Goal: Task Accomplishment & Management: Manage account settings

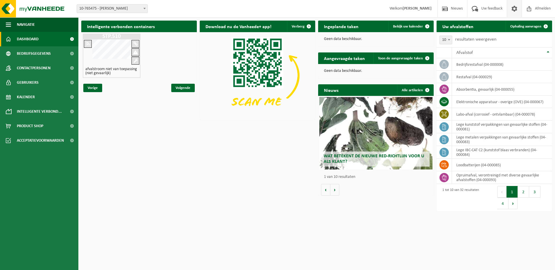
click at [514, 9] on span at bounding box center [514, 8] width 9 height 17
click at [515, 8] on span at bounding box center [514, 8] width 9 height 17
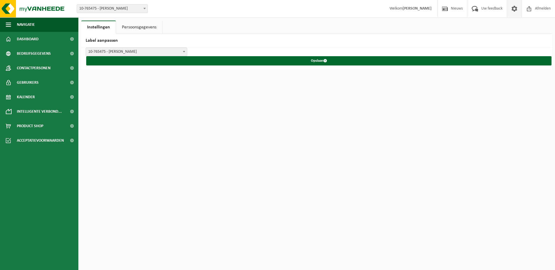
click at [151, 29] on link "Persoonsgegevens" at bounding box center [139, 27] width 46 height 13
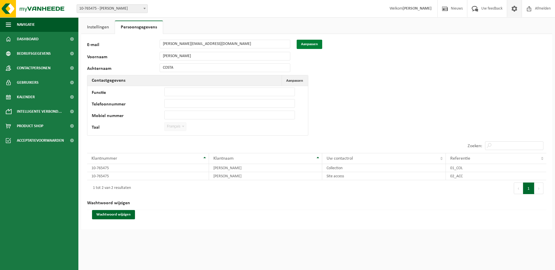
click at [314, 45] on button "Aanpassen" at bounding box center [309, 44] width 26 height 9
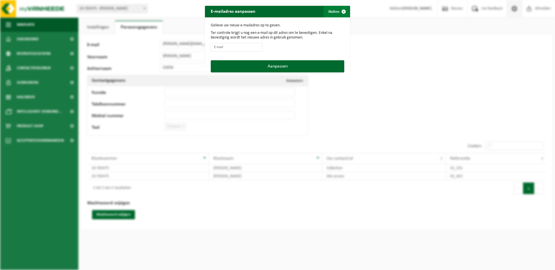
click at [341, 10] on span "button" at bounding box center [344, 12] width 12 height 12
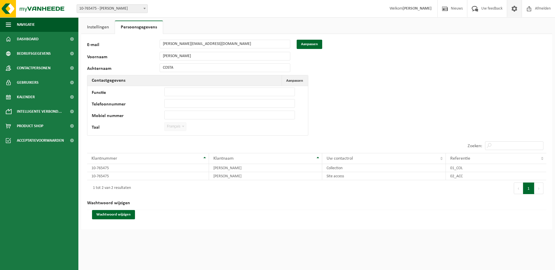
click at [94, 27] on link "Instellingen" at bounding box center [97, 27] width 33 height 13
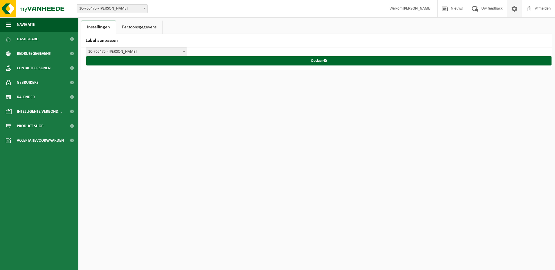
click at [130, 26] on link "Persoonsgegevens" at bounding box center [139, 27] width 46 height 13
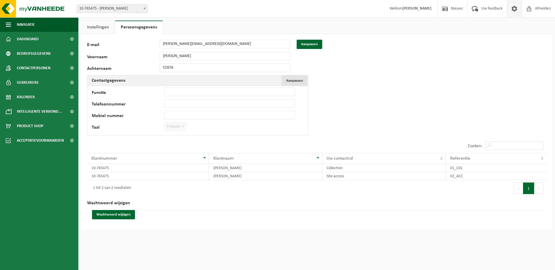
click at [292, 81] on span "Aanpassen" at bounding box center [294, 81] width 17 height 4
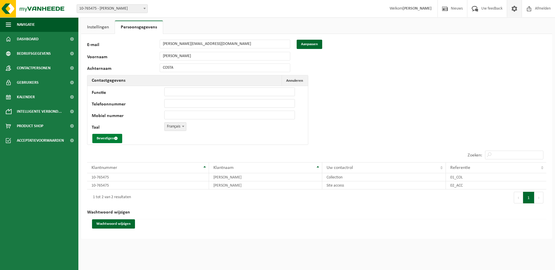
click at [104, 138] on button "Bevestigen" at bounding box center [107, 138] width 30 height 9
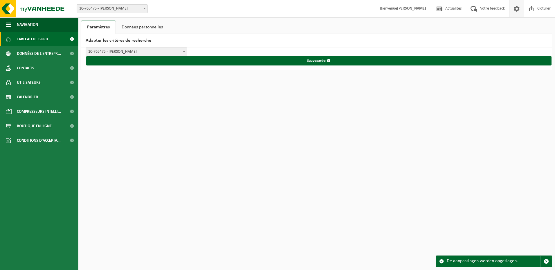
click at [37, 38] on span "Tableau de bord" at bounding box center [32, 39] width 31 height 15
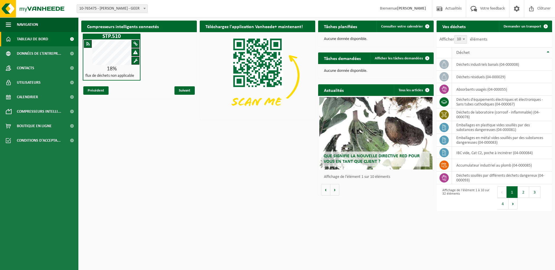
click at [549, 53] on th "Déchet" at bounding box center [502, 52] width 100 height 11
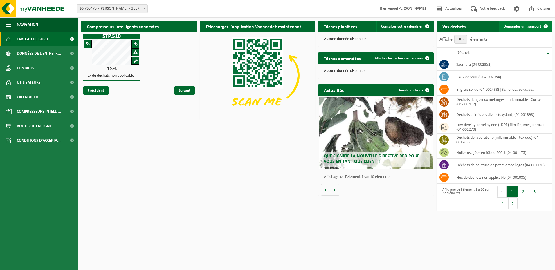
click at [527, 28] on span "Demander un transport" at bounding box center [522, 27] width 38 height 4
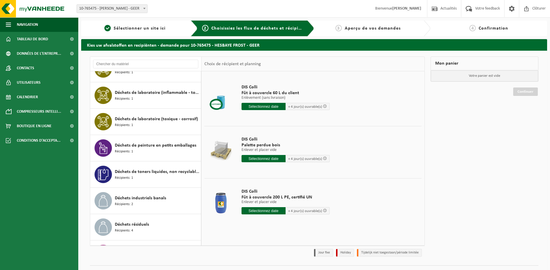
scroll to position [319, 0]
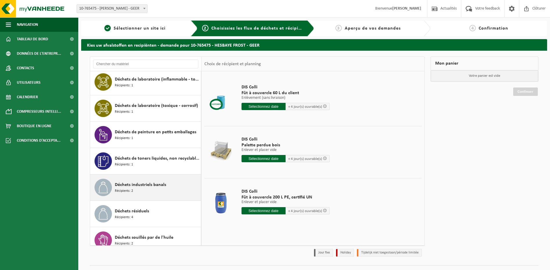
click at [132, 187] on span "Déchets industriels banals" at bounding box center [140, 185] width 51 height 7
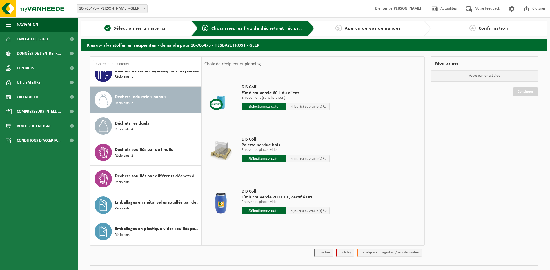
scroll to position [422, 0]
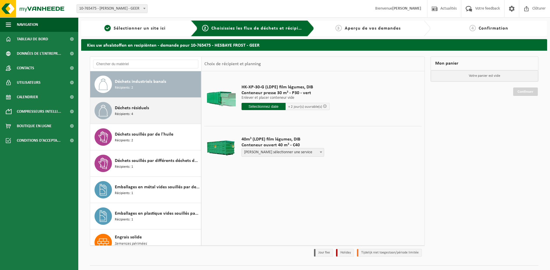
click at [138, 110] on span "Déchets résiduels" at bounding box center [132, 108] width 34 height 7
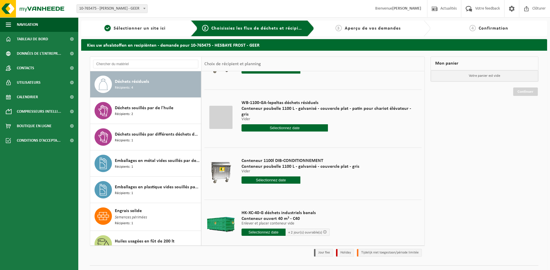
scroll to position [46, 0]
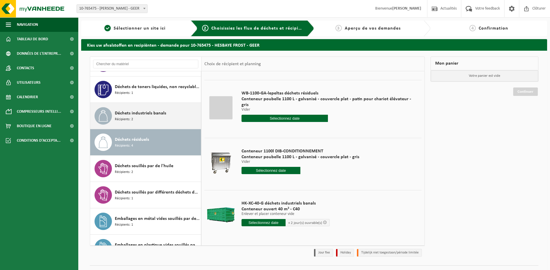
click at [134, 114] on span "Déchets industriels banals" at bounding box center [140, 113] width 51 height 7
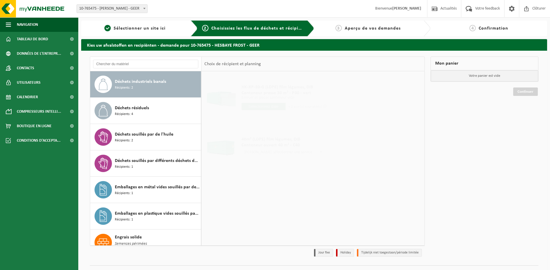
scroll to position [0, 0]
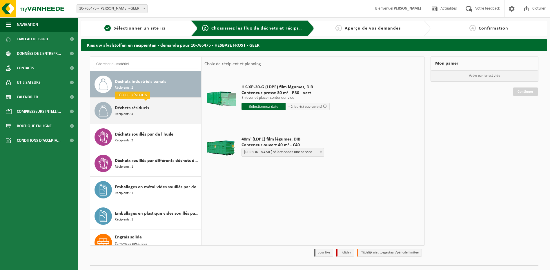
click at [138, 106] on span "Déchets résiduels" at bounding box center [132, 108] width 34 height 7
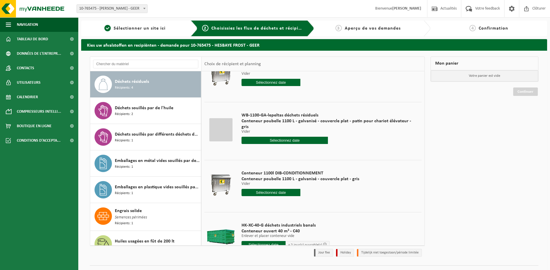
scroll to position [46, 0]
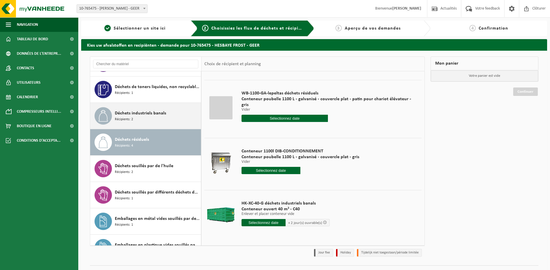
click at [130, 118] on span "Récipients: 2" at bounding box center [124, 120] width 18 height 6
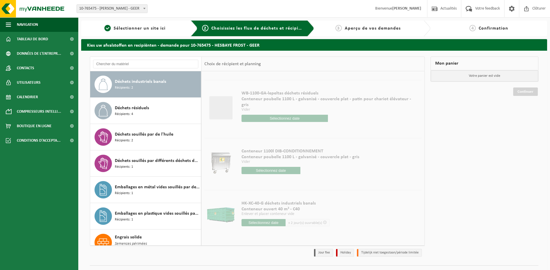
scroll to position [0, 0]
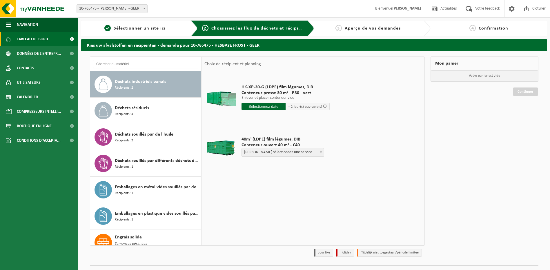
click at [26, 37] on span "Tableau de bord" at bounding box center [32, 39] width 31 height 15
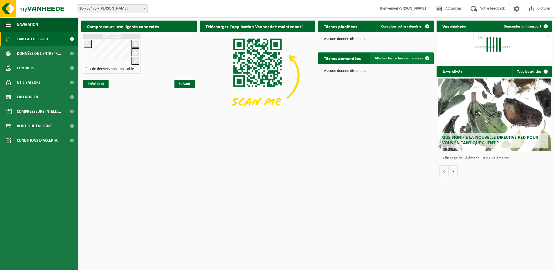
click at [411, 58] on span "Afficher les tâches demandées" at bounding box center [399, 59] width 48 height 4
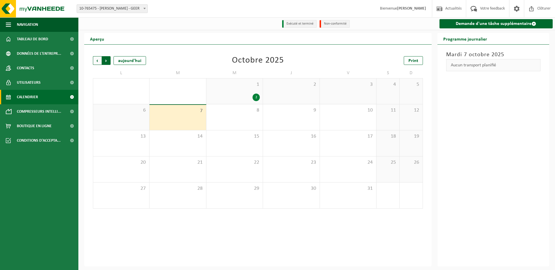
click at [96, 61] on span "Précédent" at bounding box center [97, 60] width 9 height 9
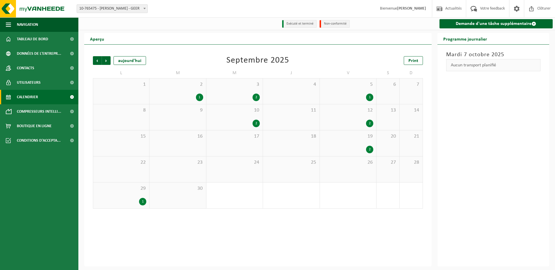
click at [142, 202] on div "1" at bounding box center [142, 202] width 7 height 8
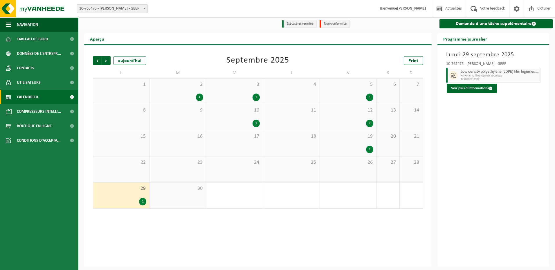
click at [487, 75] on span "HK-XP-37-G films légumes récyclage" at bounding box center [499, 75] width 78 height 3
click at [459, 91] on button "Voir plus d'informations" at bounding box center [471, 88] width 50 height 9
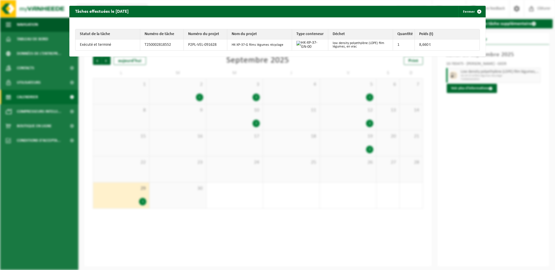
click at [369, 151] on div "Tâches effectuées le 2025-09-29 Fermer Statut de la tâche Numéro de tâche Numér…" at bounding box center [277, 135] width 555 height 270
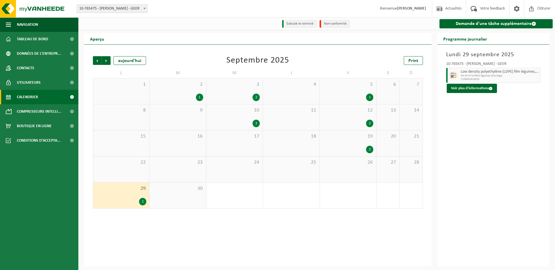
click at [369, 151] on div "2" at bounding box center [369, 150] width 7 height 8
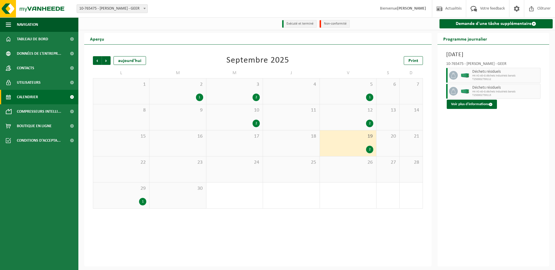
click at [369, 151] on div "2" at bounding box center [369, 150] width 7 height 8
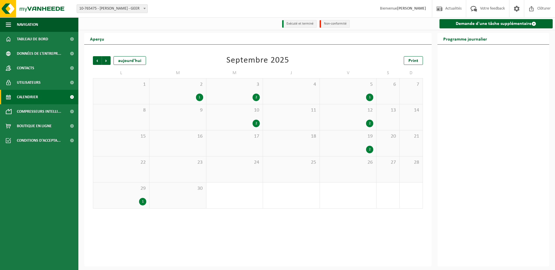
click at [369, 151] on div "2" at bounding box center [369, 150] width 7 height 8
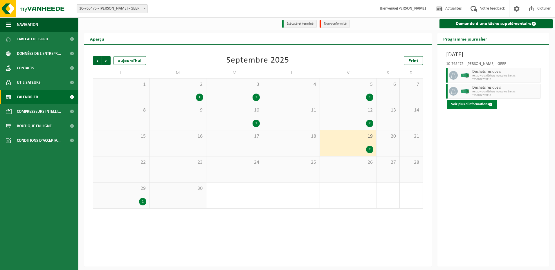
click at [483, 104] on button "Voir plus d'informations" at bounding box center [471, 104] width 50 height 9
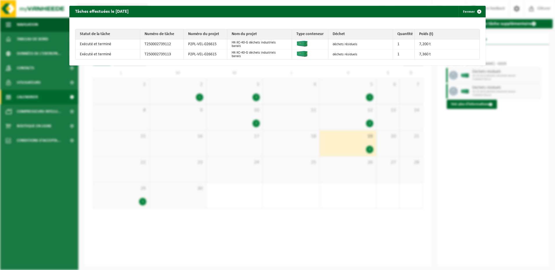
click at [473, 133] on div "Tâches effectuées le 2025-09-19 Fermer Statut de la tâche Numéro de tâche Numér…" at bounding box center [277, 135] width 555 height 270
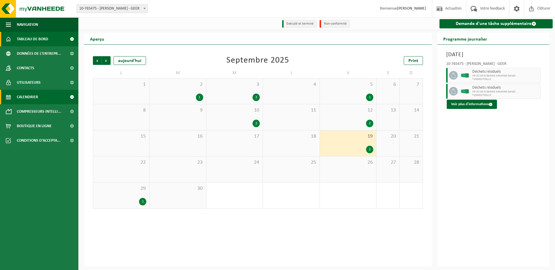
click at [29, 40] on span "Tableau de bord" at bounding box center [32, 39] width 31 height 15
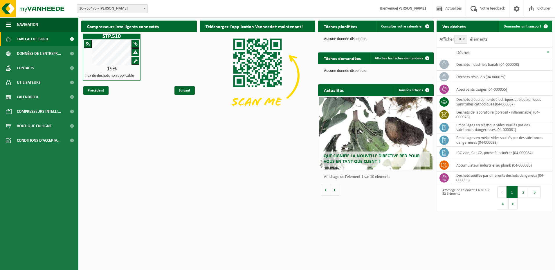
click at [514, 24] on link "Demander un transport" at bounding box center [525, 27] width 53 height 12
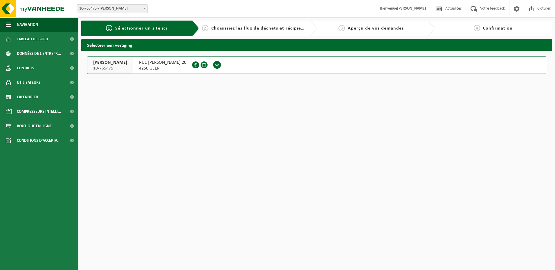
click at [125, 29] on span "Sélectionner un site ici" at bounding box center [141, 28] width 52 height 5
click at [220, 29] on span "Choisissiez les flux de déchets et récipients" at bounding box center [259, 28] width 97 height 5
click at [35, 37] on span "Tableau de bord" at bounding box center [32, 39] width 31 height 15
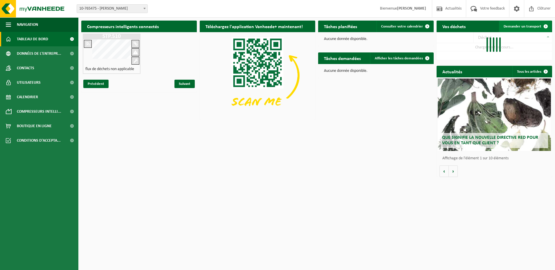
click at [528, 26] on span "Demander un transport" at bounding box center [522, 27] width 38 height 4
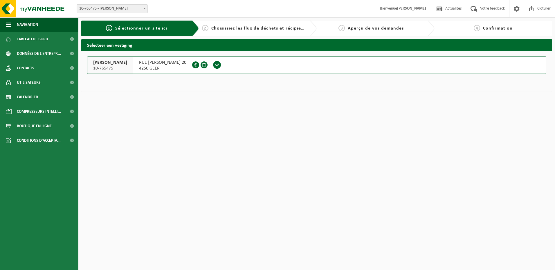
click at [213, 63] on span at bounding box center [217, 65] width 9 height 9
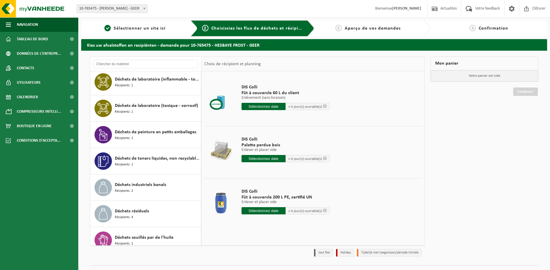
scroll to position [348, 0]
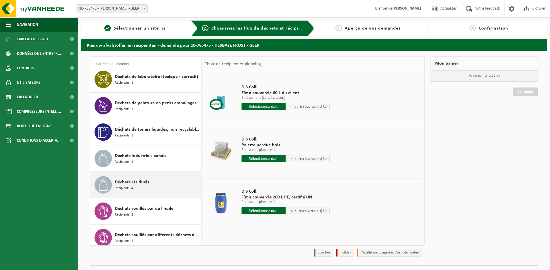
click at [131, 185] on span "Déchets résiduels" at bounding box center [132, 182] width 34 height 7
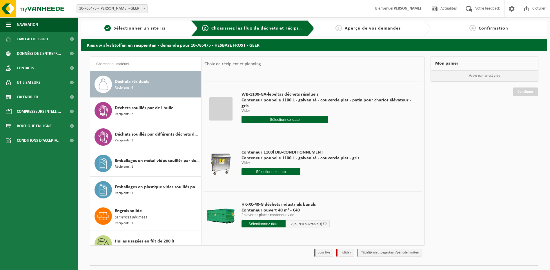
scroll to position [46, 0]
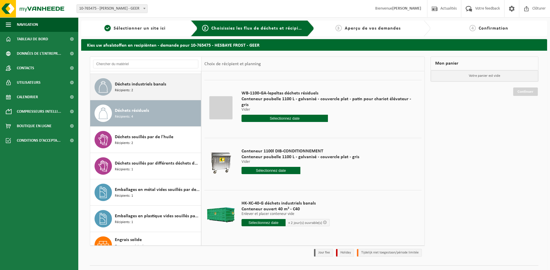
click at [135, 86] on span "Déchets industriels banals" at bounding box center [140, 84] width 51 height 7
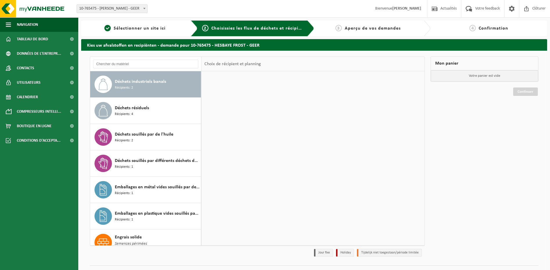
scroll to position [0, 0]
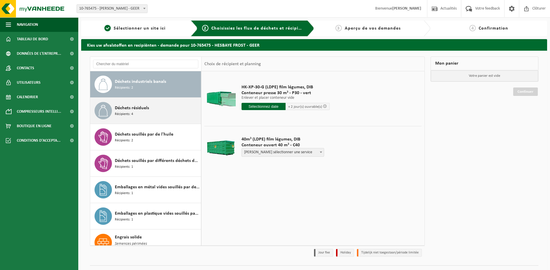
click at [142, 109] on span "Déchets résiduels" at bounding box center [132, 108] width 34 height 7
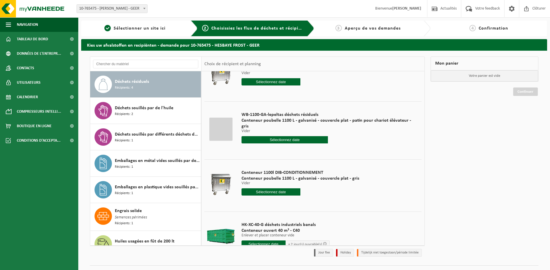
scroll to position [46, 0]
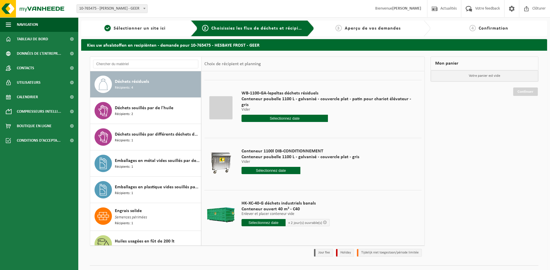
click at [276, 208] on span "Conteneur ouvert 40 m³ - C40" at bounding box center [286, 210] width 88 height 6
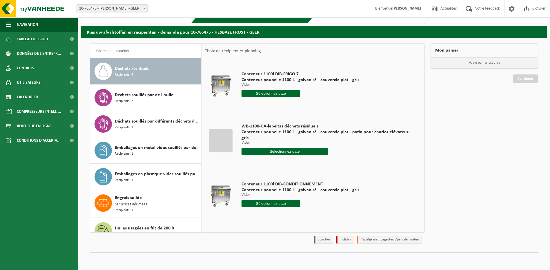
scroll to position [420, 0]
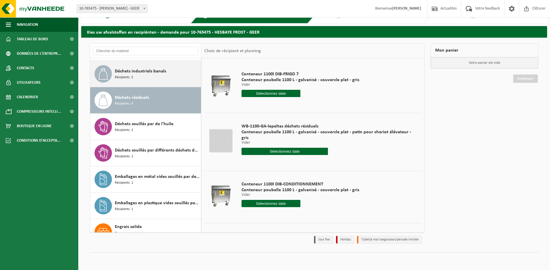
click at [137, 76] on div "Déchets industriels banals Récipients: 2" at bounding box center [157, 73] width 85 height 17
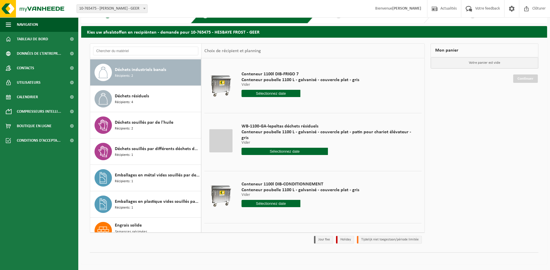
scroll to position [422, 0]
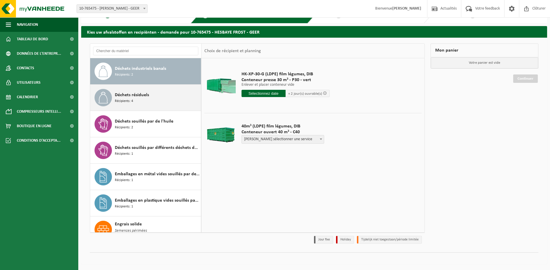
click at [137, 99] on div "Déchets résiduels Récipients: 4" at bounding box center [157, 97] width 85 height 17
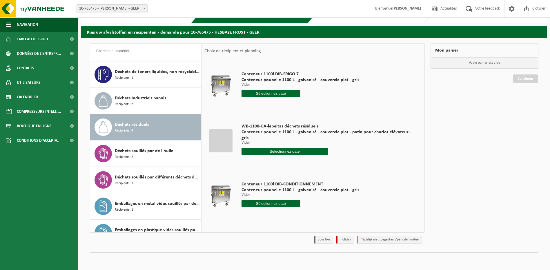
scroll to position [391, 0]
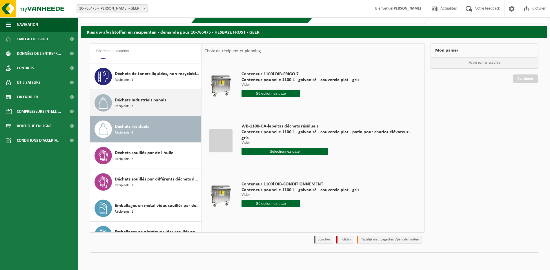
click at [136, 104] on span "Déchets industriels banals" at bounding box center [140, 100] width 51 height 7
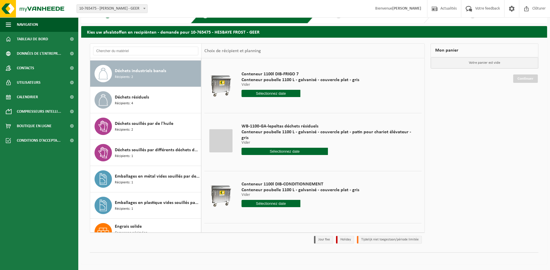
scroll to position [422, 0]
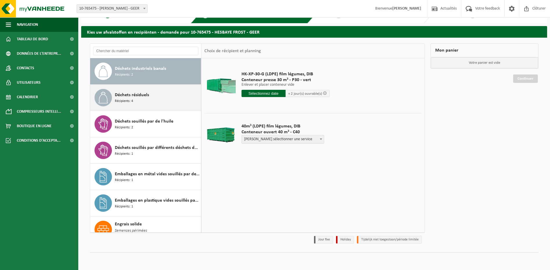
click at [143, 94] on span "Déchets résiduels" at bounding box center [132, 95] width 34 height 7
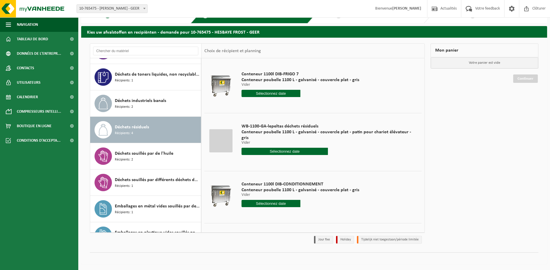
scroll to position [391, 0]
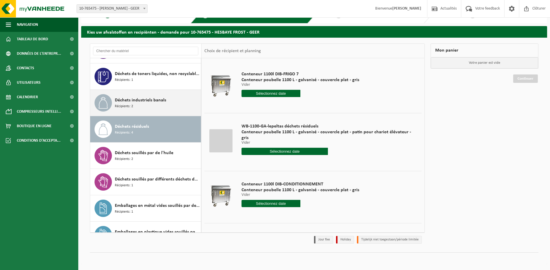
click at [149, 103] on span "Déchets industriels banals" at bounding box center [140, 100] width 51 height 7
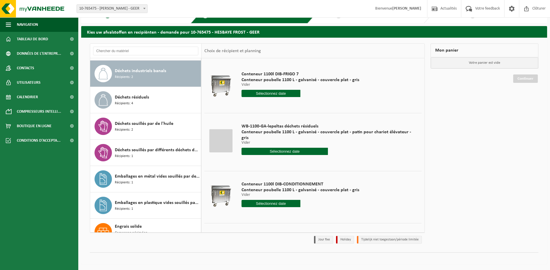
scroll to position [422, 0]
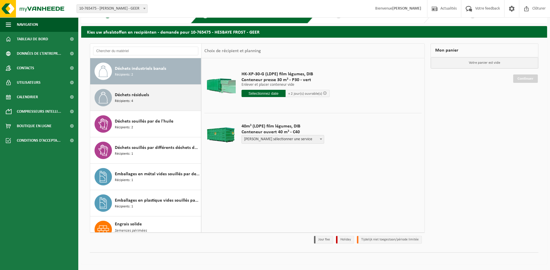
click at [138, 97] on span "Déchets résiduels" at bounding box center [132, 95] width 34 height 7
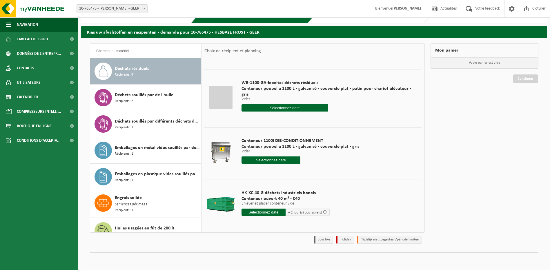
scroll to position [46, 0]
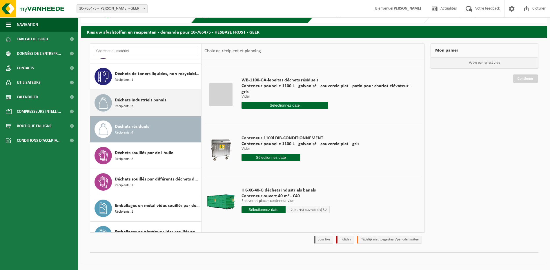
click at [140, 108] on div "Déchets industriels banals Récipients: 2" at bounding box center [157, 102] width 85 height 17
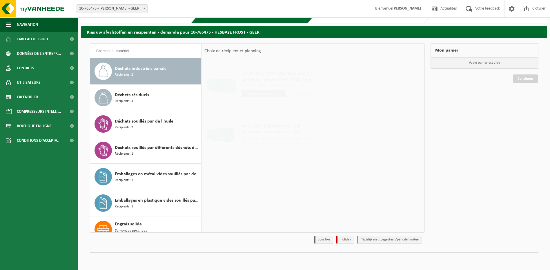
scroll to position [0, 0]
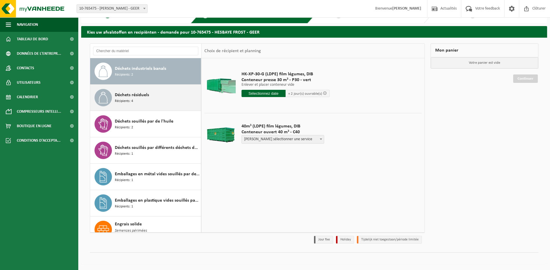
click at [134, 97] on span "Déchets résiduels" at bounding box center [132, 95] width 34 height 7
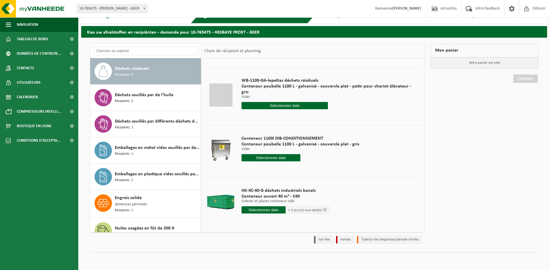
scroll to position [46, 0]
click at [268, 210] on input "text" at bounding box center [264, 209] width 44 height 7
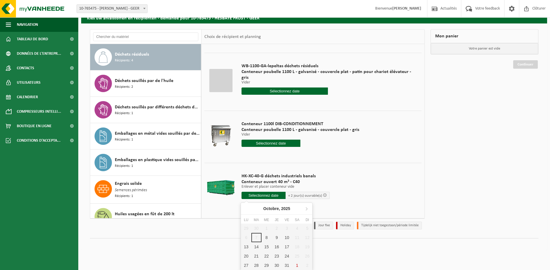
scroll to position [28, 0]
click at [268, 238] on div "8" at bounding box center [267, 237] width 10 height 9
type input "à partir de 2025-10-08"
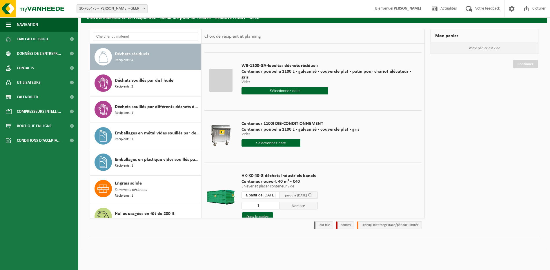
scroll to position [13, 0]
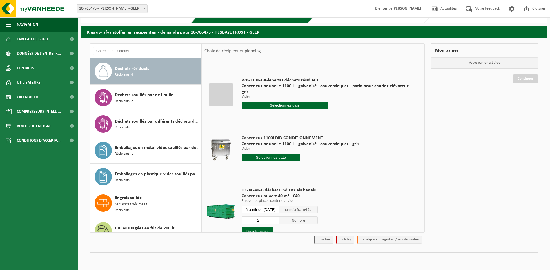
type input "2"
click at [280, 219] on input "2" at bounding box center [261, 221] width 38 height 8
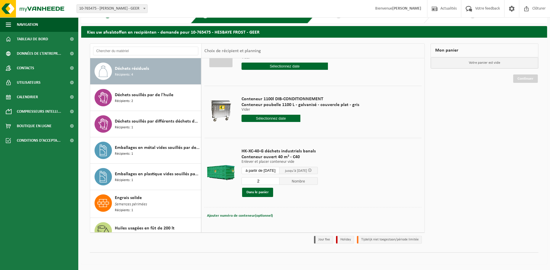
scroll to position [86, 0]
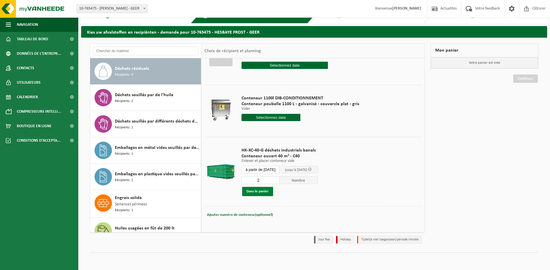
click at [266, 192] on button "Dans le panier" at bounding box center [257, 191] width 31 height 9
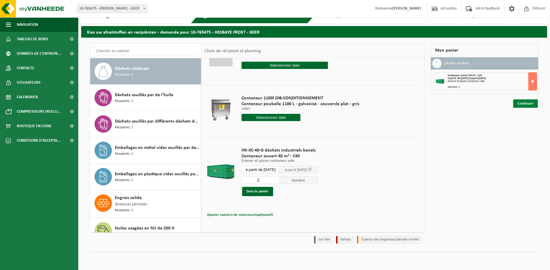
click at [525, 102] on link "Continuer" at bounding box center [526, 104] width 25 height 8
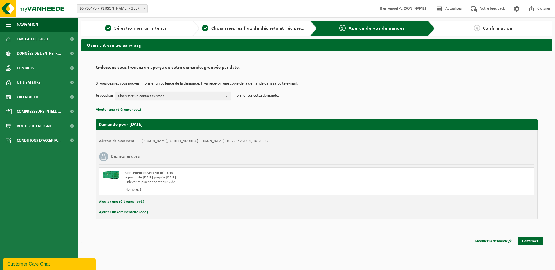
click at [227, 95] on b "button" at bounding box center [227, 96] width 5 height 8
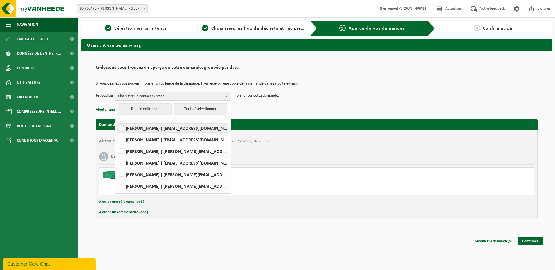
click at [123, 128] on label "[PERSON_NAME] ( [EMAIL_ADDRESS][DOMAIN_NAME] )" at bounding box center [172, 128] width 110 height 9
click at [117, 121] on input "[PERSON_NAME] ( [EMAIL_ADDRESS][DOMAIN_NAME] )" at bounding box center [116, 121] width 0 height 0
checkbox input "true"
click at [125, 150] on label "[PERSON_NAME] ( [PERSON_NAME][EMAIL_ADDRESS][DOMAIN_NAME] )" at bounding box center [172, 151] width 110 height 9
click at [117, 144] on input "[PERSON_NAME] ( [PERSON_NAME][EMAIL_ADDRESS][DOMAIN_NAME] )" at bounding box center [116, 144] width 0 height 0
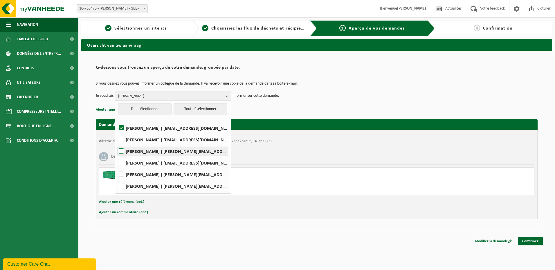
checkbox input "true"
click at [124, 162] on label "[PERSON_NAME] ( [EMAIL_ADDRESS][DOMAIN_NAME] )" at bounding box center [172, 163] width 110 height 9
click at [117, 156] on input "[PERSON_NAME] ( [EMAIL_ADDRESS][DOMAIN_NAME] )" at bounding box center [116, 156] width 0 height 0
checkbox input "true"
click at [529, 241] on link "Confirmer" at bounding box center [530, 241] width 25 height 8
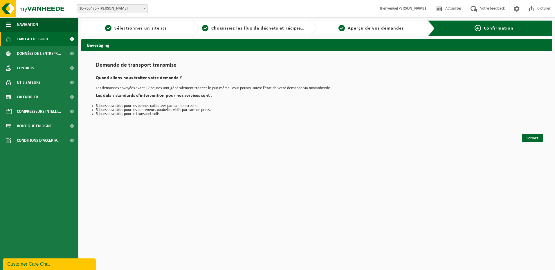
click at [33, 38] on span "Tableau de bord" at bounding box center [32, 39] width 31 height 15
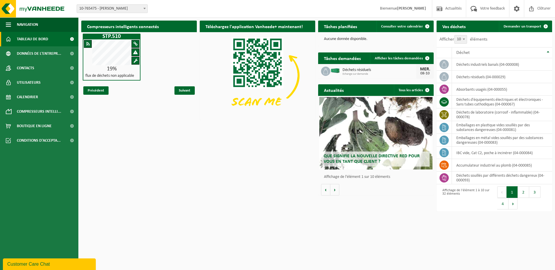
click at [360, 70] on span "Déchets résiduels" at bounding box center [379, 70] width 74 height 5
click at [334, 72] on img at bounding box center [335, 70] width 10 height 5
